Goal: Task Accomplishment & Management: Manage account settings

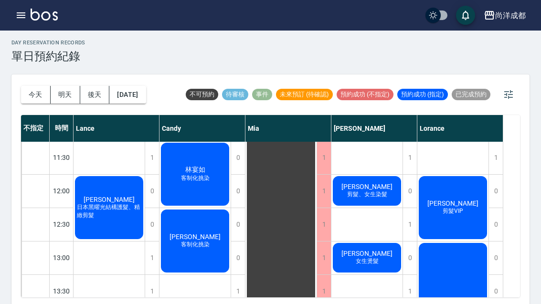
scroll to position [91, 0]
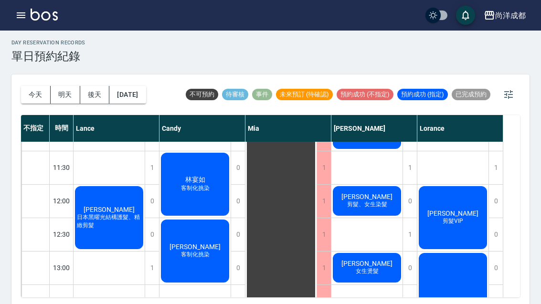
click at [356, 274] on span "女生燙髮" at bounding box center [367, 272] width 27 height 8
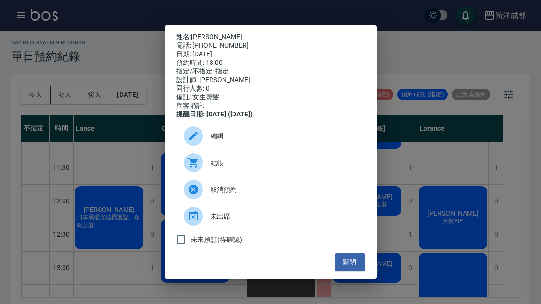
click at [402, 171] on div "姓名: [PERSON_NAME] 電話: [PHONE_NUMBER] 日期: [DATE] 預約時間: 13:00 指定/不指定: 指定 設計師: [PE…" at bounding box center [270, 152] width 541 height 304
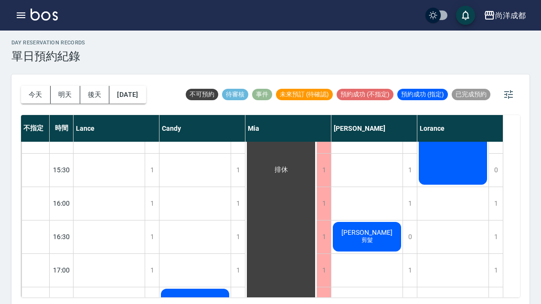
scroll to position [368, 0]
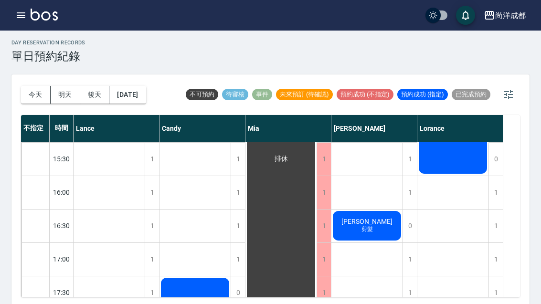
click at [378, 230] on div "[PERSON_NAME] 剪髮" at bounding box center [367, 226] width 71 height 32
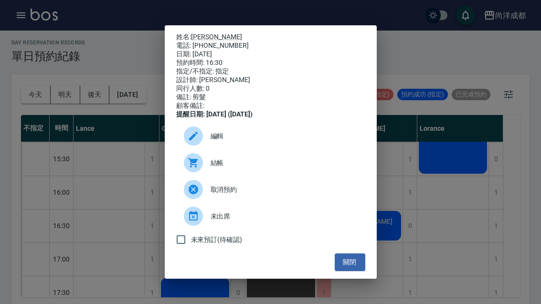
click at [467, 207] on div "姓名: [PERSON_NAME]: [PHONE_NUMBER] 日期: [DATE] 預約時間: 16:30 指定/不指定: 指定 設計師: [PERSO…" at bounding box center [270, 152] width 541 height 304
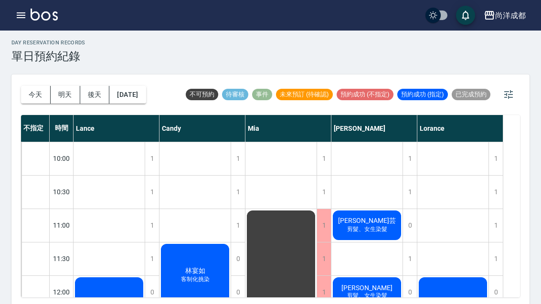
scroll to position [0, 0]
click at [32, 95] on button "今天" at bounding box center [36, 95] width 30 height 18
click at [28, 90] on button "今天" at bounding box center [36, 95] width 30 height 18
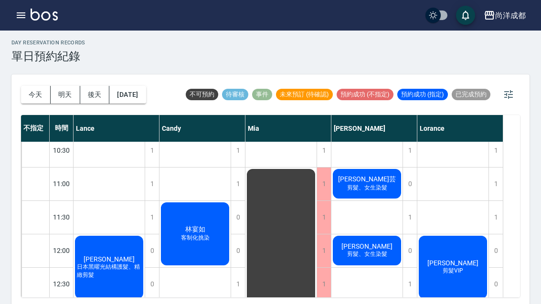
scroll to position [42, 0]
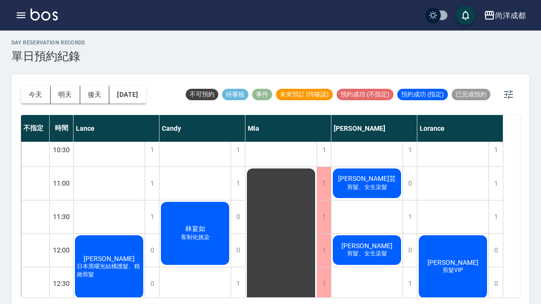
click at [197, 223] on div "林宴如 客制化挑染" at bounding box center [195, 234] width 71 height 66
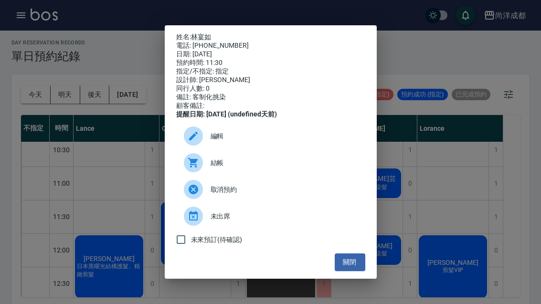
click at [346, 271] on button "關閉" at bounding box center [350, 263] width 31 height 18
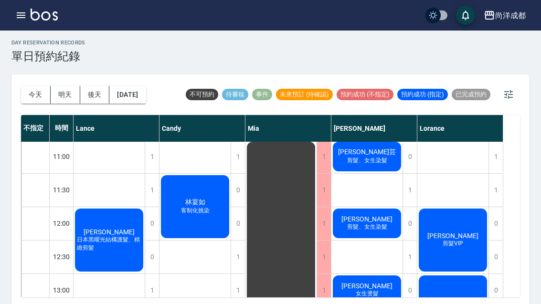
scroll to position [70, 0]
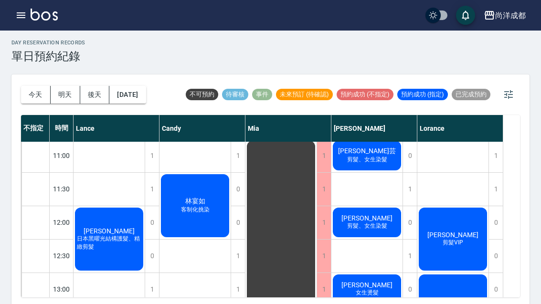
click at [369, 165] on div "[PERSON_NAME]芸 剪髮、女生染髮" at bounding box center [367, 156] width 71 height 32
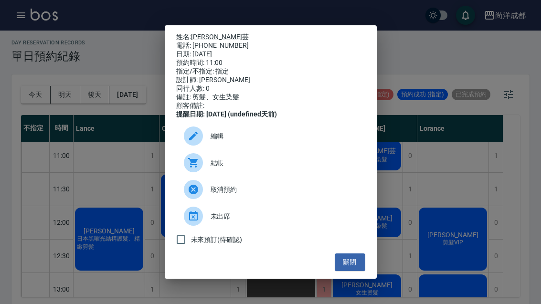
click at [438, 186] on div "姓名: [PERSON_NAME]芸 電話: [PHONE_NUMBER] 日期: [DATE] 預約時間: 11:00 指定/不指定: 指定 設計師: [P…" at bounding box center [270, 152] width 541 height 304
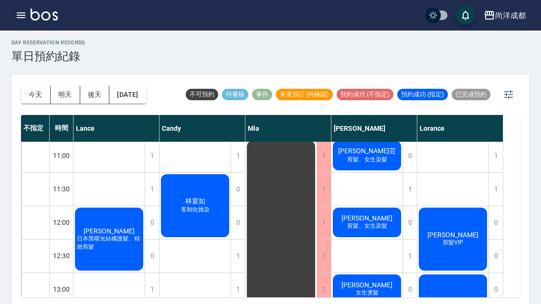
click at [445, 159] on div "姓名: [PERSON_NAME]芸 電話: [PHONE_NUMBER] 日期: [DATE] 預約時間: 11:00 指定/不指定: 指定 設計師: [P…" at bounding box center [270, 152] width 541 height 304
click at [372, 237] on div "[PERSON_NAME] 剪髮、女生染髮" at bounding box center [367, 222] width 71 height 32
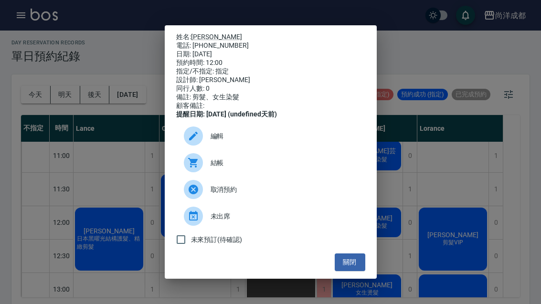
click at [349, 269] on button "關閉" at bounding box center [350, 263] width 31 height 18
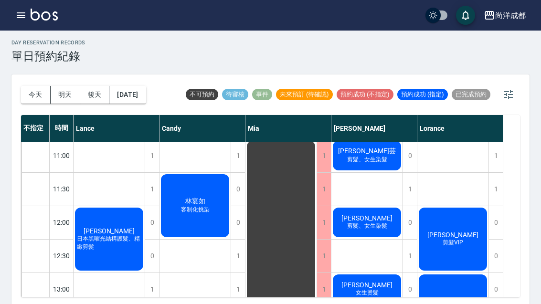
click at [454, 247] on span "剪髮VIP" at bounding box center [453, 243] width 24 height 8
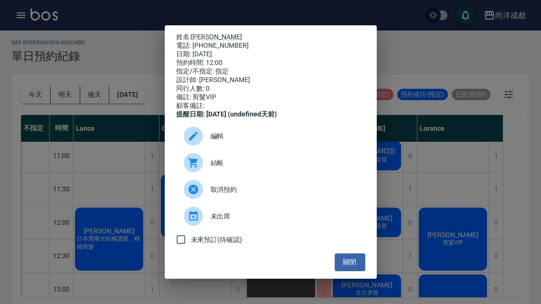
click at [348, 271] on button "關閉" at bounding box center [350, 263] width 31 height 18
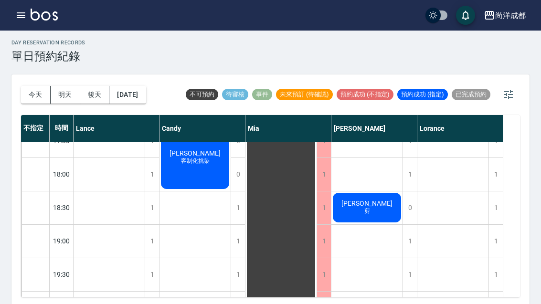
scroll to position [519, 0]
click at [46, 98] on button "今天" at bounding box center [36, 95] width 30 height 18
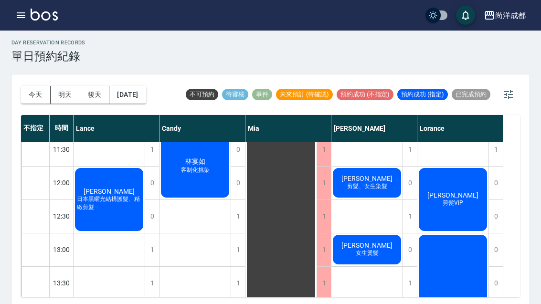
scroll to position [110, 0]
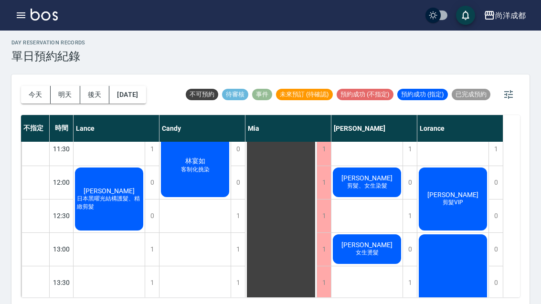
click at [376, 178] on span "[PERSON_NAME]" at bounding box center [367, 178] width 55 height 8
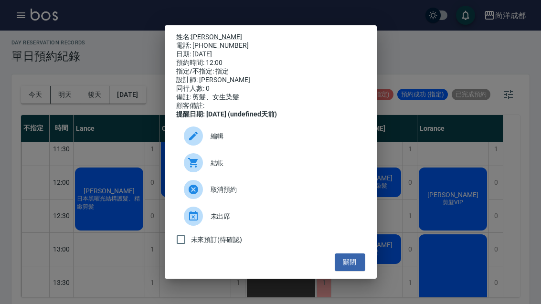
click at [202, 33] on link "[PERSON_NAME]" at bounding box center [216, 37] width 51 height 8
click at [357, 267] on button "關閉" at bounding box center [350, 263] width 31 height 18
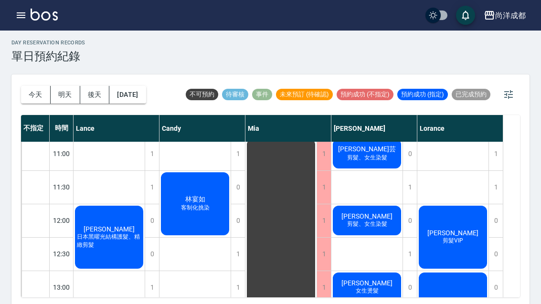
scroll to position [71, 0]
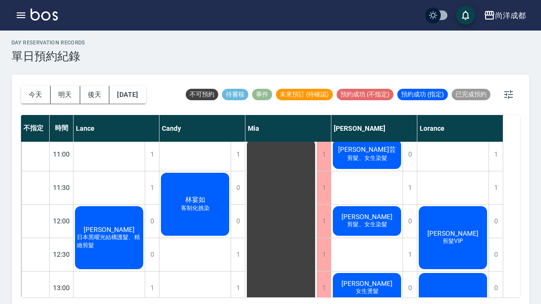
click at [119, 223] on div "[PERSON_NAME] 日本黑曜光結構護髮、精緻剪髮" at bounding box center [109, 238] width 71 height 66
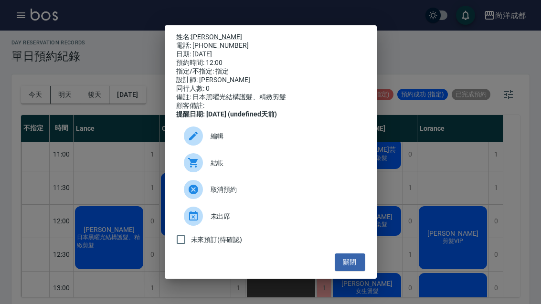
click at [353, 271] on button "關閉" at bounding box center [350, 263] width 31 height 18
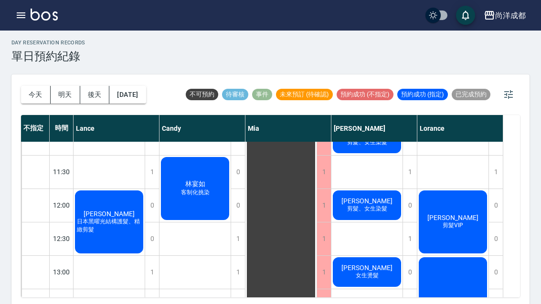
scroll to position [91, 0]
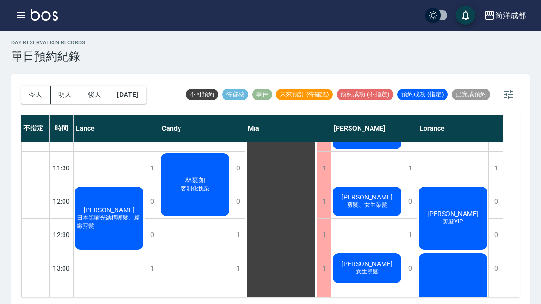
click at [88, 87] on button "後天" at bounding box center [95, 95] width 30 height 18
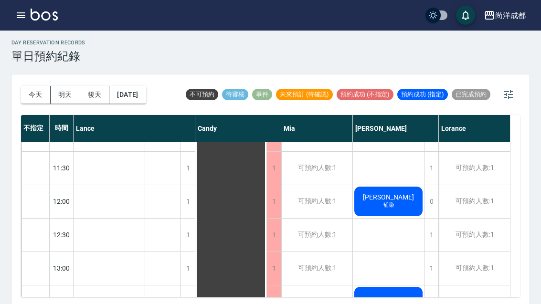
click at [63, 87] on button "明天" at bounding box center [66, 95] width 30 height 18
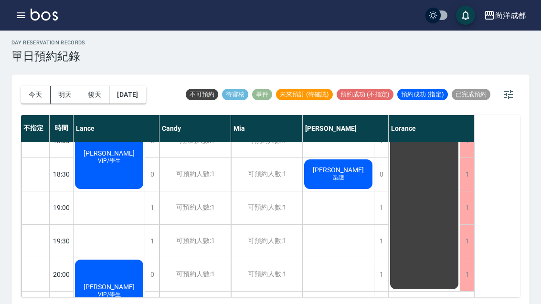
scroll to position [552, 0]
click at [33, 91] on button "今天" at bounding box center [36, 95] width 30 height 18
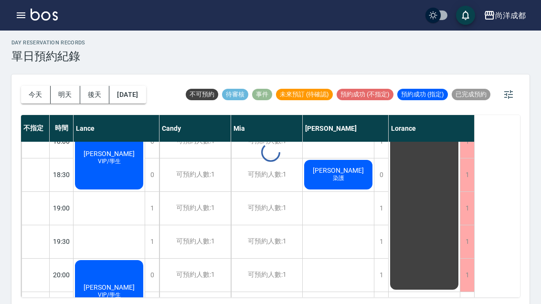
scroll to position [519, 0]
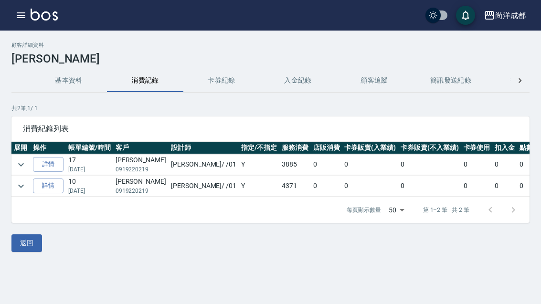
scroll to position [0, 3]
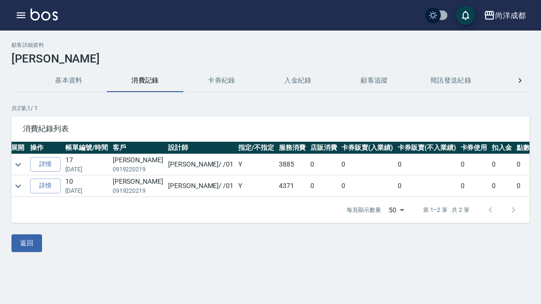
click at [51, 166] on link "詳情" at bounding box center [45, 164] width 31 height 15
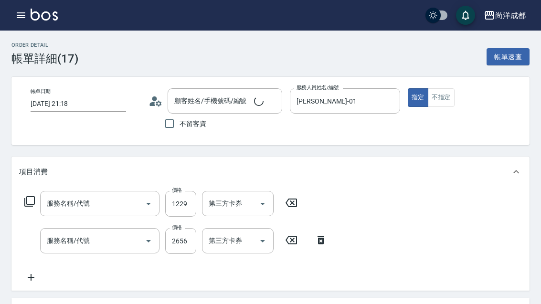
type input "[DATE] 21:18"
type input "[PERSON_NAME]-01"
type input "[PERSON_NAME]/0919220219/"
type input "信用卡"
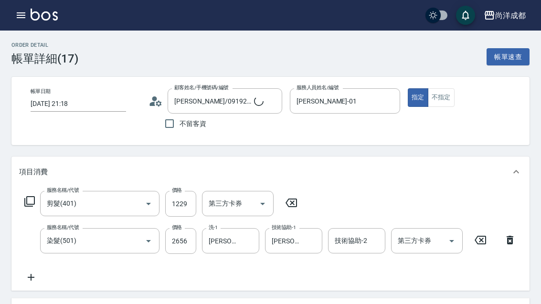
type input "剪髮(401)"
type input "染髮(501)"
